Goal: Transaction & Acquisition: Purchase product/service

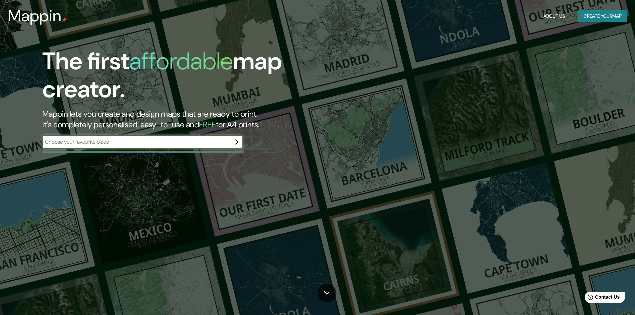
click at [83, 143] on input "text" at bounding box center [135, 142] width 187 height 8
type input "cusco"
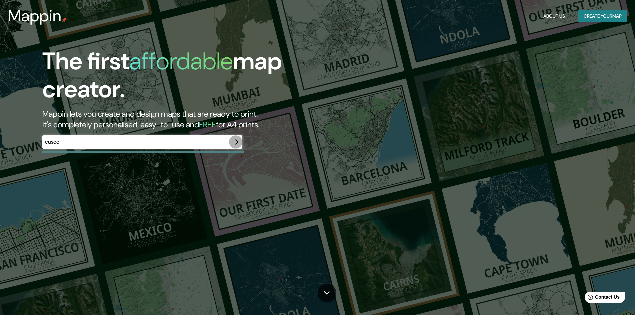
click at [234, 144] on icon "button" at bounding box center [236, 142] width 8 height 8
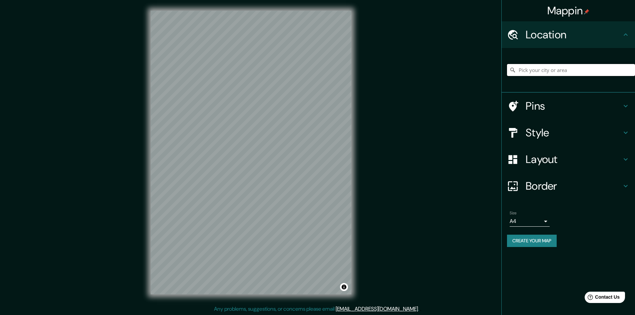
click at [561, 67] on input "Pick your city or area" at bounding box center [571, 70] width 128 height 12
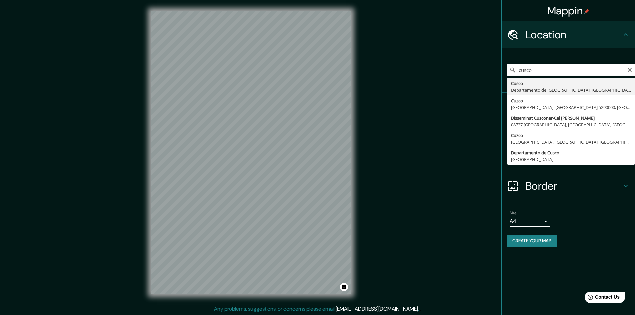
type input "Cusco, [GEOGRAPHIC_DATA], [GEOGRAPHIC_DATA]"
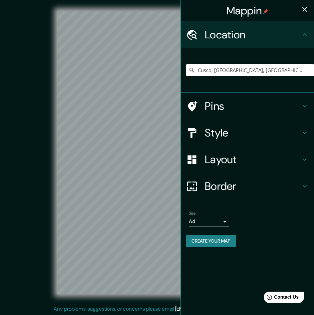
drag, startPoint x: 51, startPoint y: 98, endPoint x: 234, endPoint y: 163, distance: 194.5
click at [234, 163] on h4 "Layout" at bounding box center [253, 159] width 96 height 13
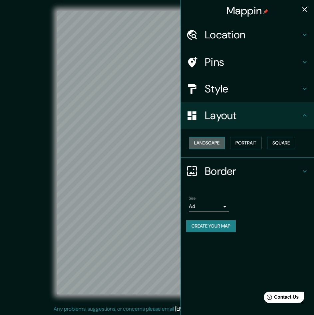
click at [218, 142] on button "Landscape" at bounding box center [207, 143] width 36 height 12
